Goal: Task Accomplishment & Management: Complete application form

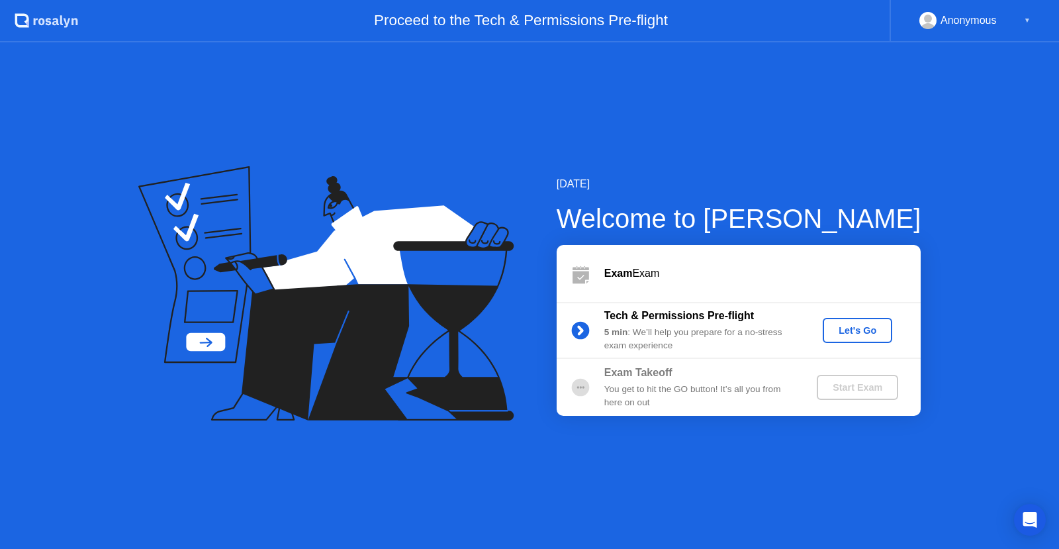
click at [854, 390] on div "Start Exam" at bounding box center [857, 387] width 71 height 11
click at [848, 325] on div "Let's Go" at bounding box center [857, 330] width 59 height 11
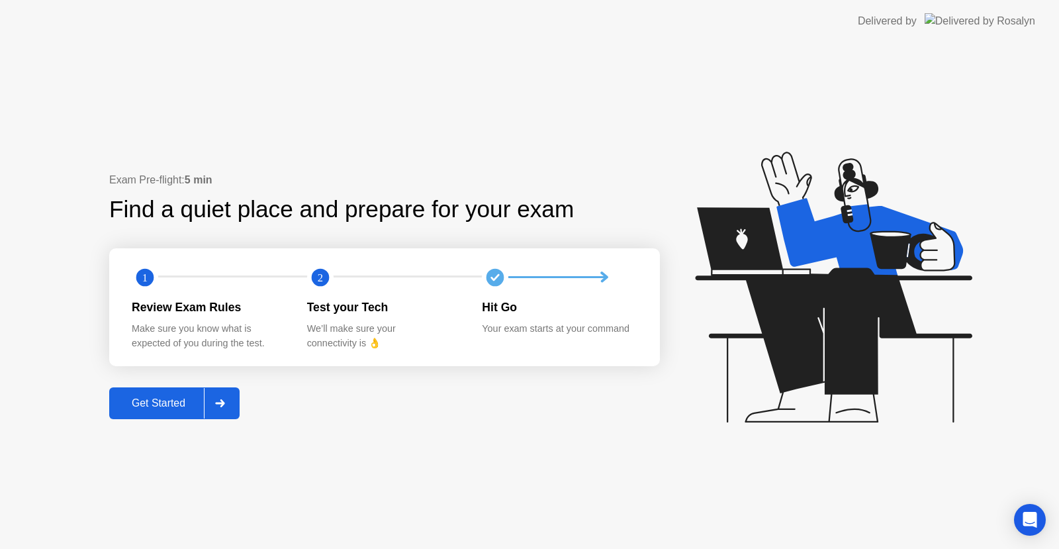
click at [157, 397] on div "Get Started" at bounding box center [158, 403] width 91 height 12
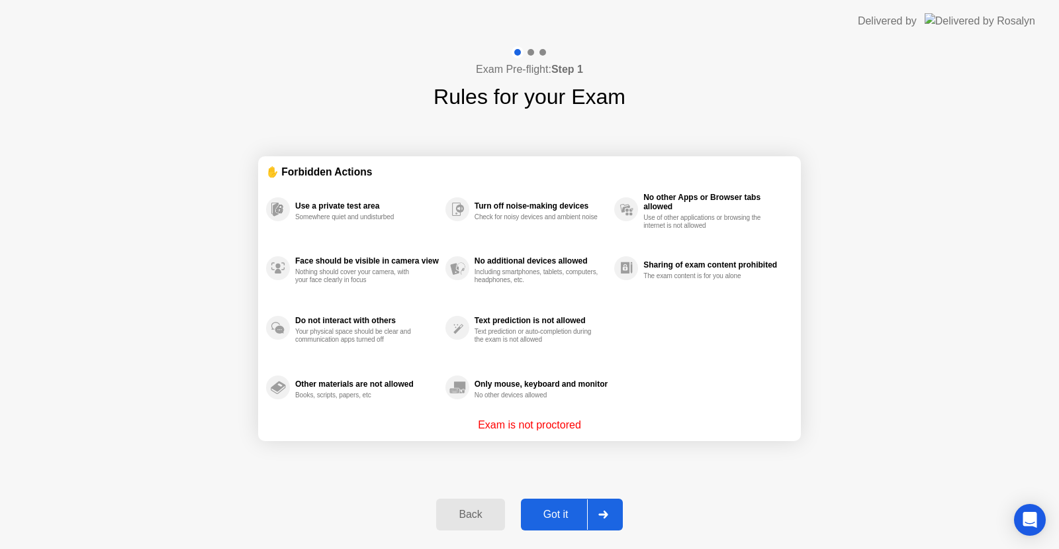
click at [558, 516] on div "Got it" at bounding box center [556, 514] width 62 height 12
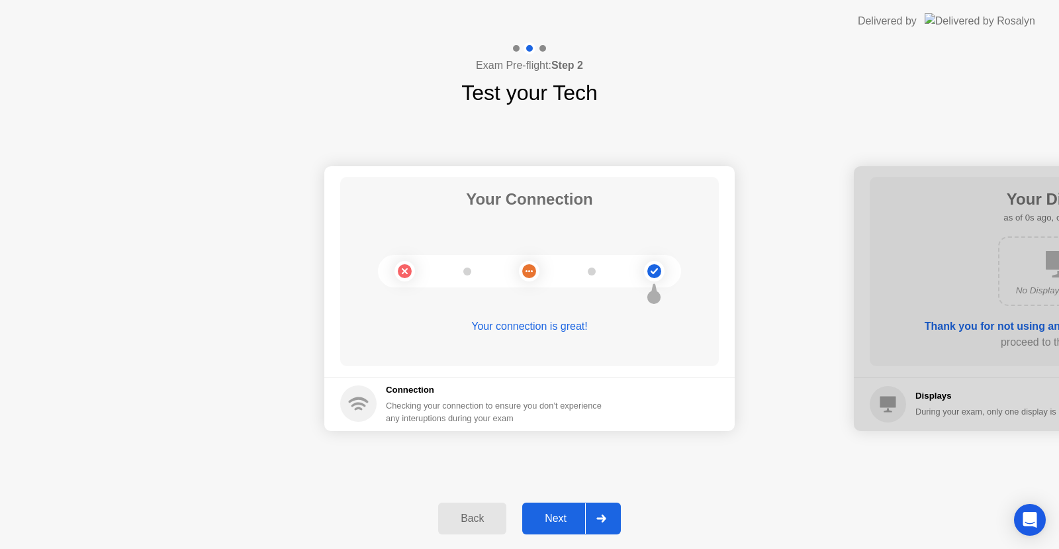
click at [559, 517] on div "Next" at bounding box center [555, 518] width 59 height 12
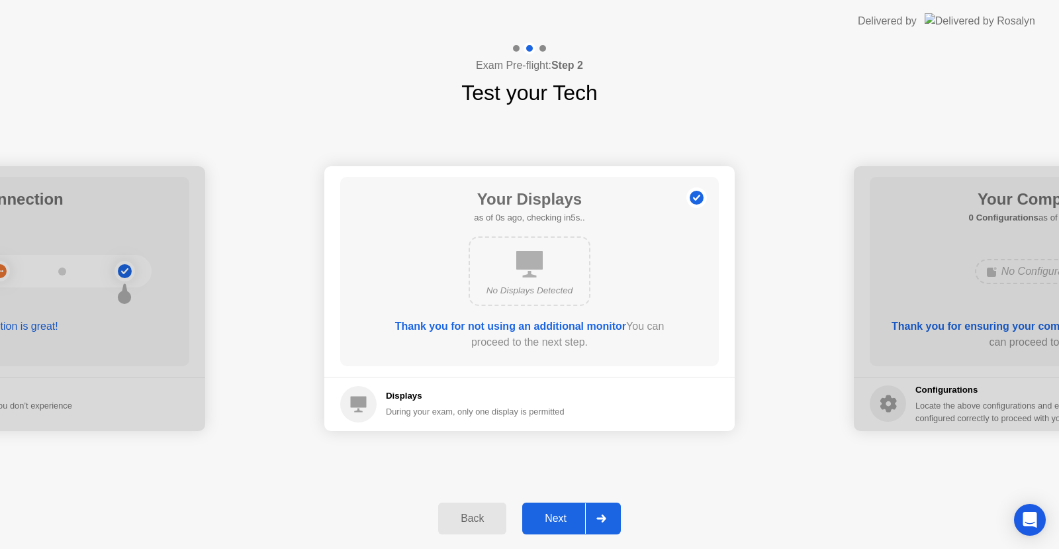
click at [559, 517] on div "Next" at bounding box center [555, 518] width 59 height 12
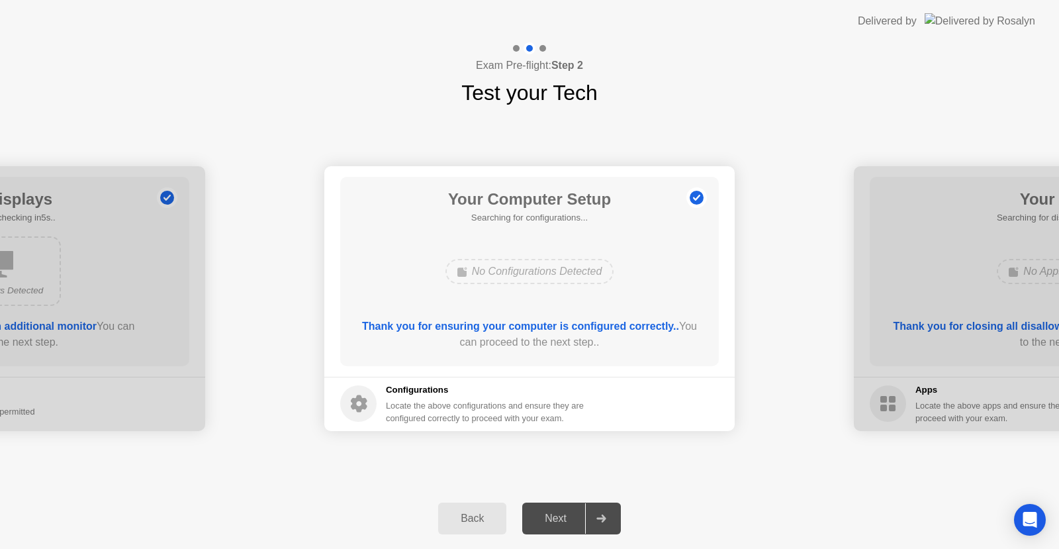
click at [559, 517] on div "Next" at bounding box center [555, 518] width 59 height 12
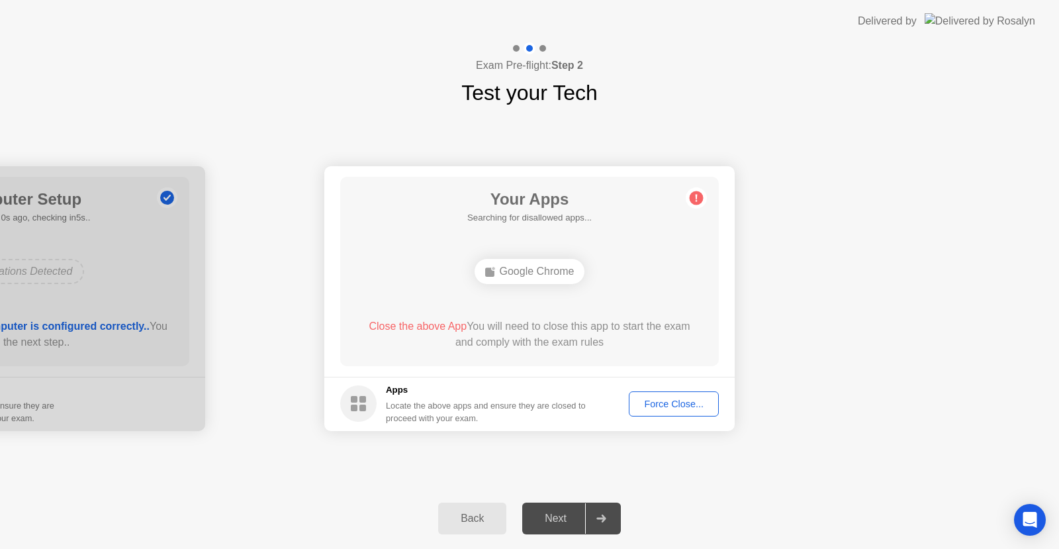
click at [667, 398] on div "Force Close..." at bounding box center [673, 403] width 81 height 11
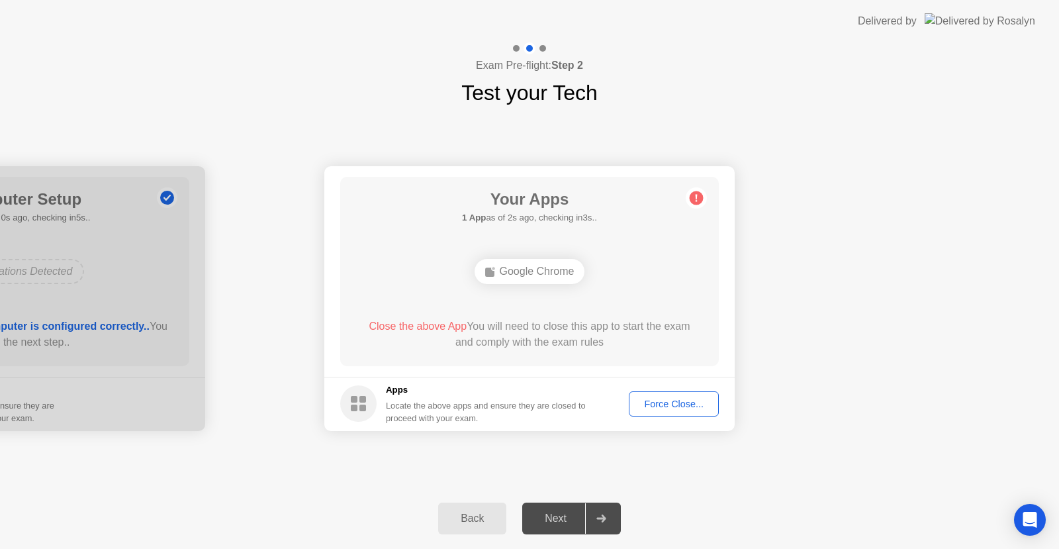
click at [679, 405] on div "Force Close..." at bounding box center [673, 403] width 81 height 11
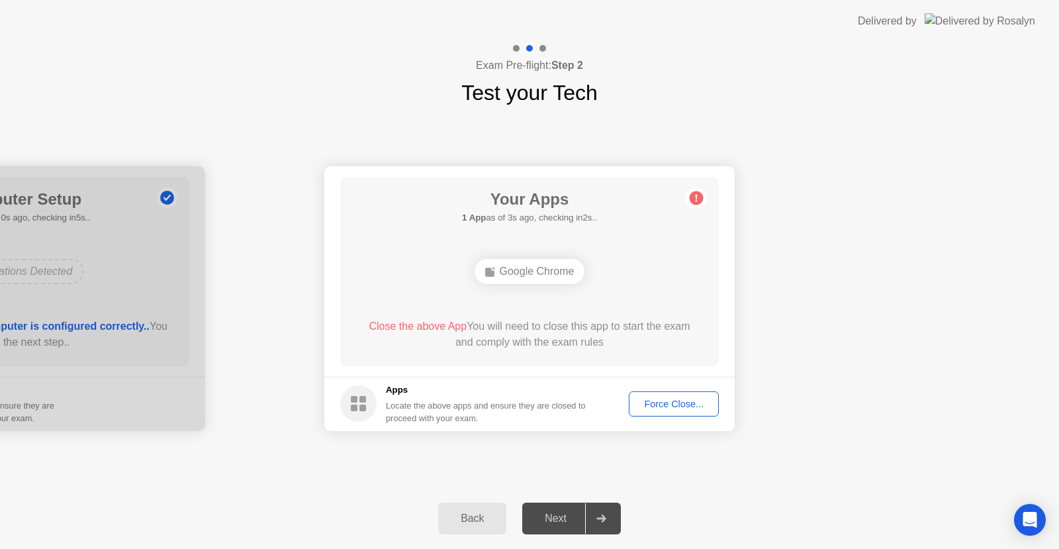
click at [549, 519] on div "Next" at bounding box center [555, 518] width 59 height 12
click at [482, 508] on button "Back" at bounding box center [472, 518] width 68 height 32
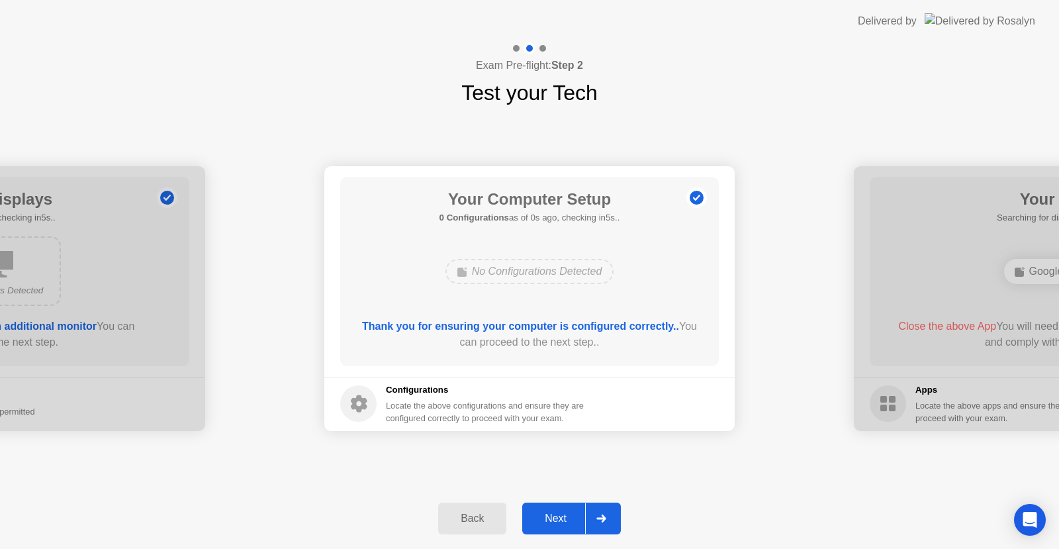
click at [557, 527] on button "Next" at bounding box center [571, 518] width 99 height 32
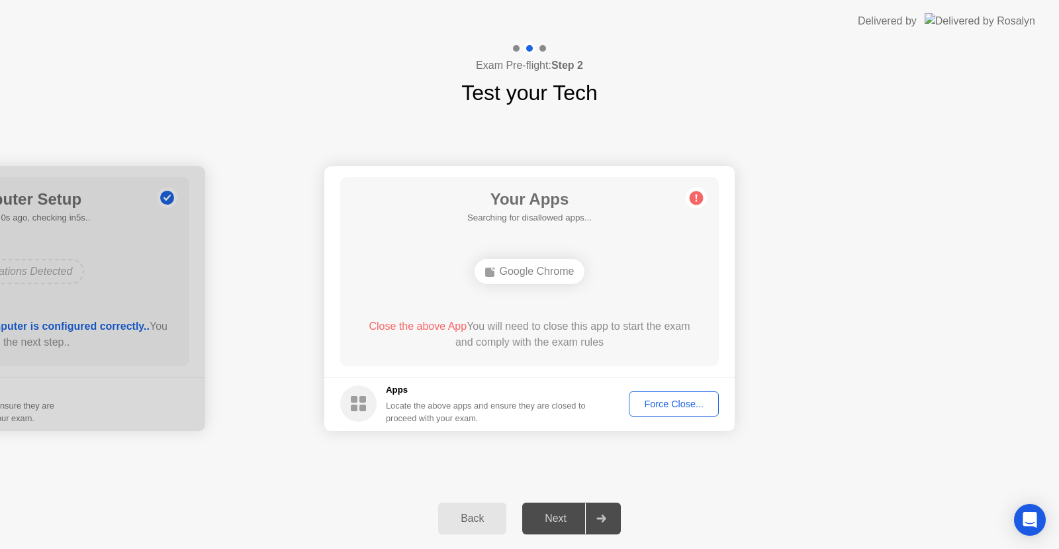
click at [662, 407] on button "Force Close..." at bounding box center [674, 403] width 90 height 25
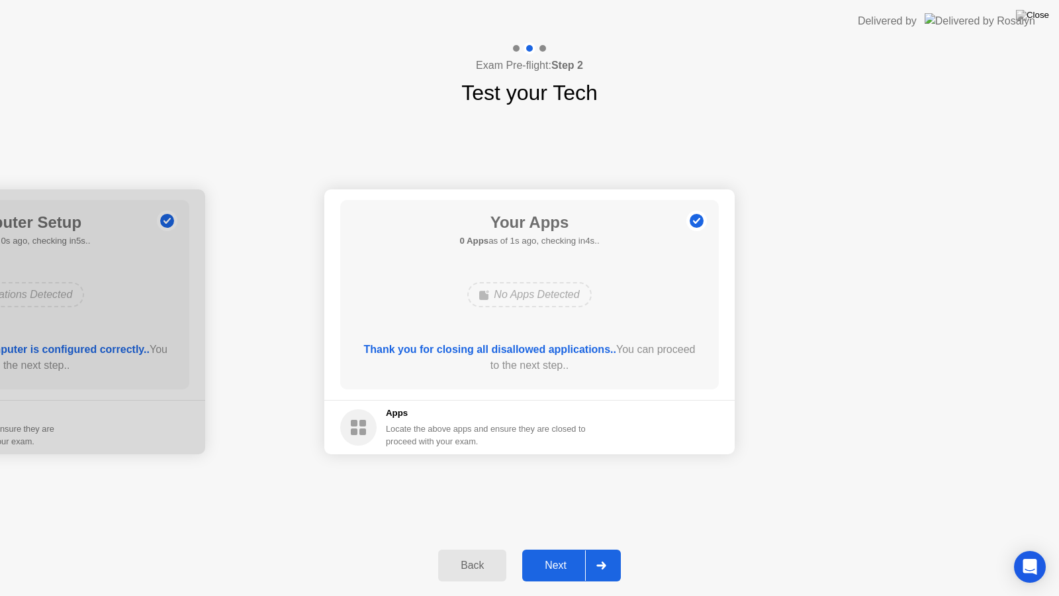
click at [560, 548] on div "Next" at bounding box center [555, 565] width 59 height 12
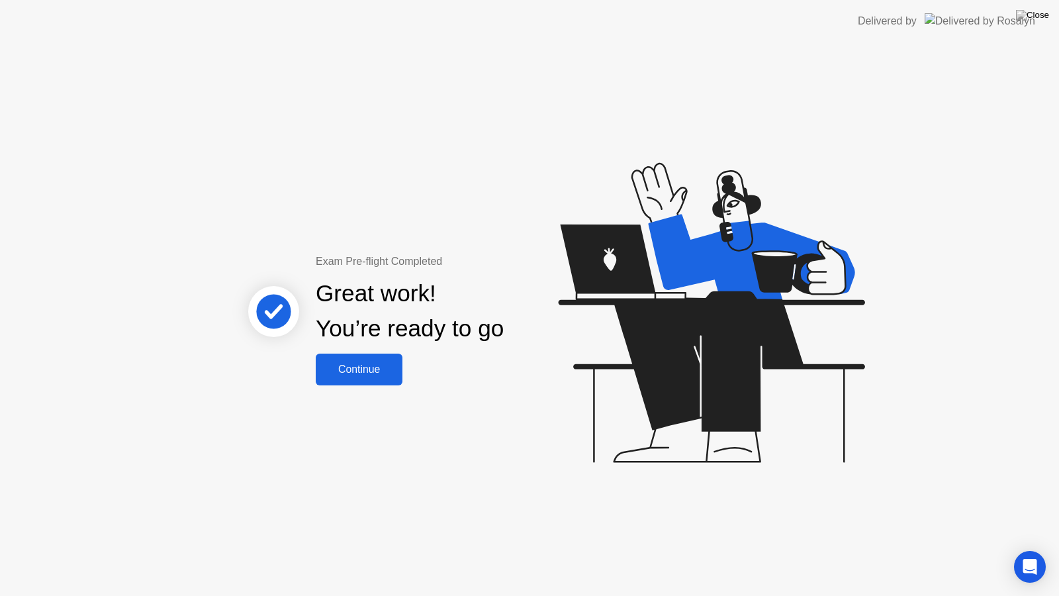
click at [328, 369] on div "Continue" at bounding box center [359, 369] width 79 height 12
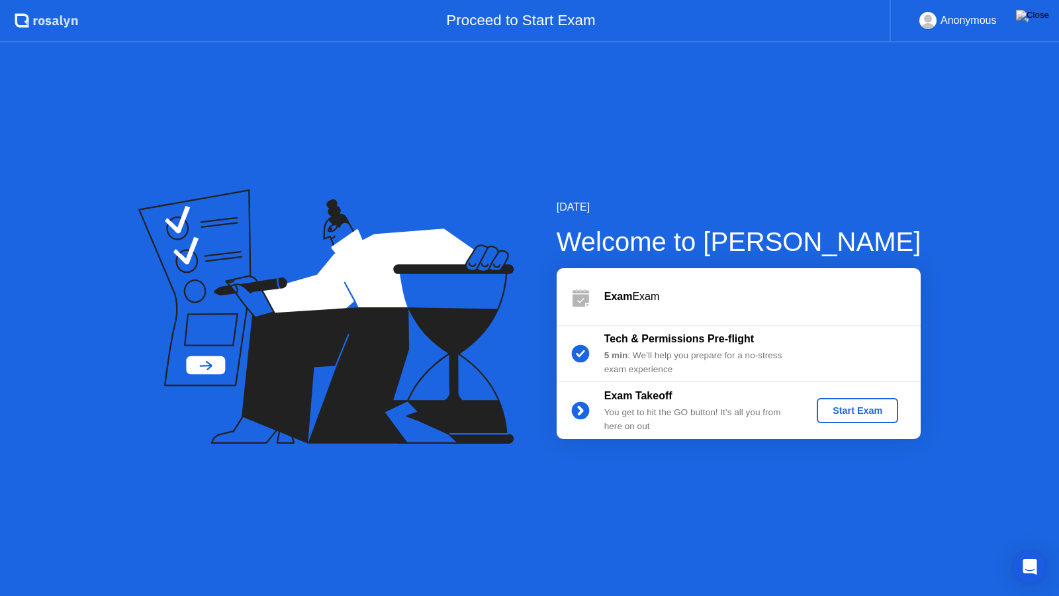
click at [849, 412] on div "Start Exam" at bounding box center [857, 410] width 71 height 11
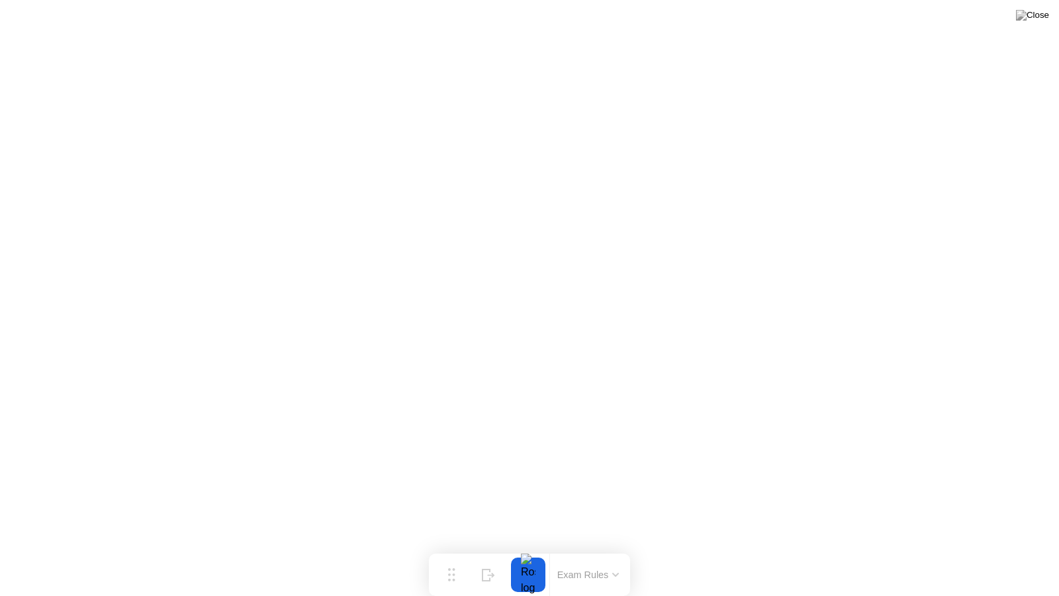
click at [596, 548] on button "Exam Rules" at bounding box center [588, 574] width 70 height 12
